Goal: Task Accomplishment & Management: Manage account settings

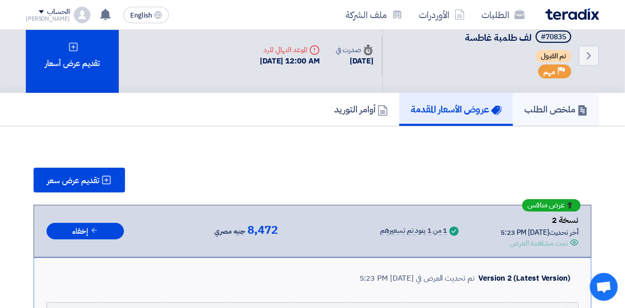
scroll to position [47, 0]
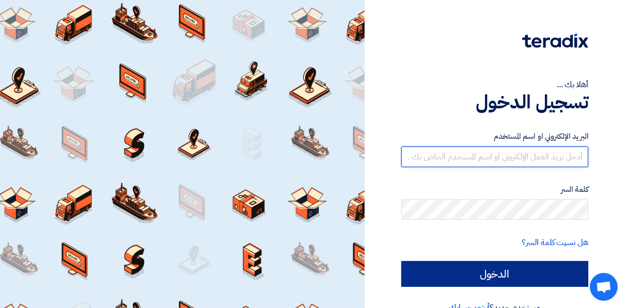
type input "[MEDICAL_DATA][EMAIL_ADDRESS][PERSON_NAME][DOMAIN_NAME]"
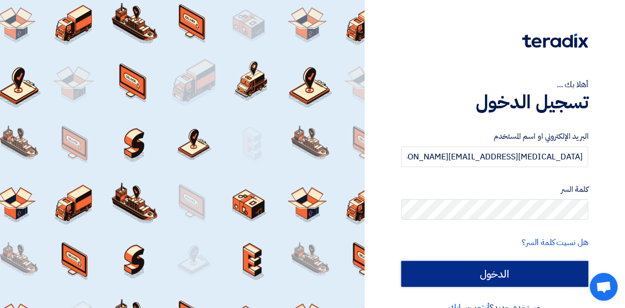
click at [468, 263] on input "الدخول" at bounding box center [494, 274] width 187 height 26
